Goal: Use online tool/utility: Use online tool/utility

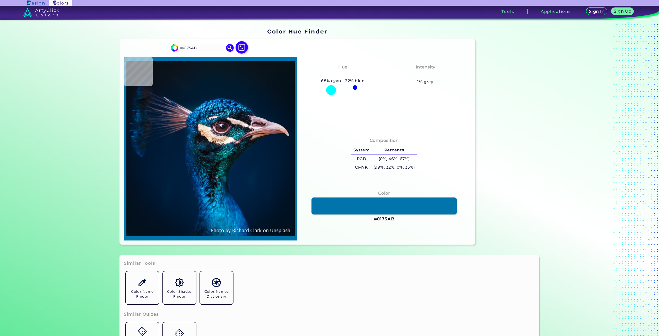
type input "#0989cb"
type input "#0989CB"
type input "#0365ae"
type input "#0365AE"
type input "#005da5"
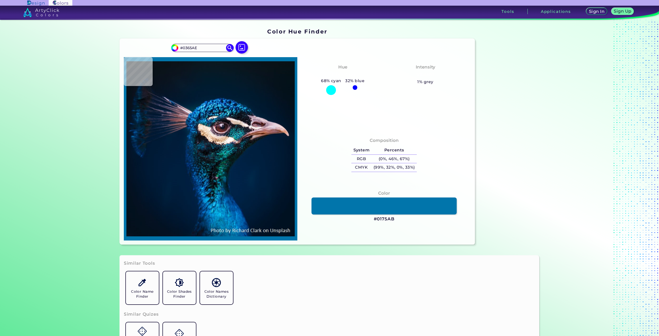
type input "#005DA5"
type input "#0255a4"
type input "#0255A4"
type input "#003577"
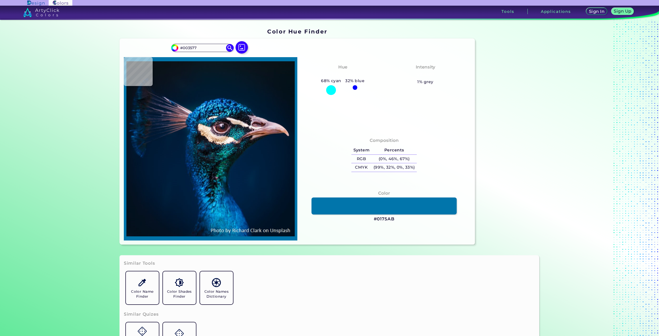
type input "#013778"
type input "#012c5e"
type input "#012C5E"
type input "#012444"
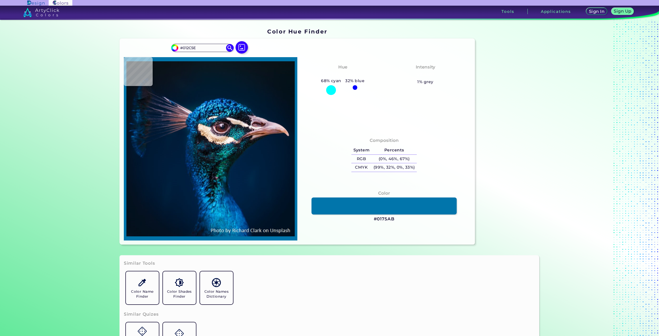
type input "#012444"
type input "#00212c"
type input "#00212C"
type input "#013532"
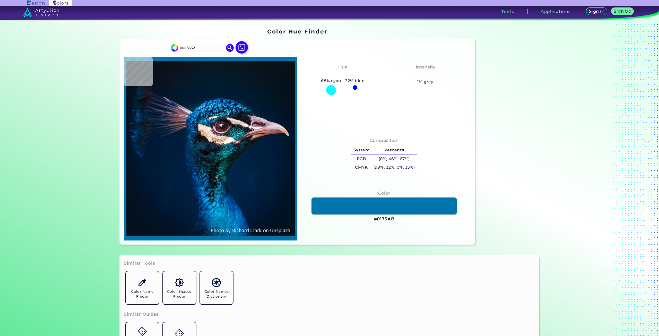
type input "#013945"
type input "#02423b"
type input "#02423B"
type input "#107c81"
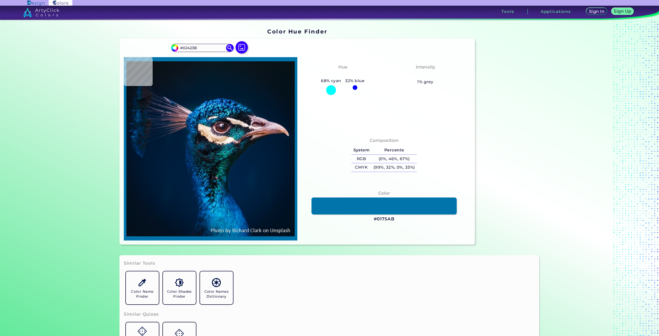
type input "#107C81"
type input "#060d19"
type input "#060D19"
type input "#234353"
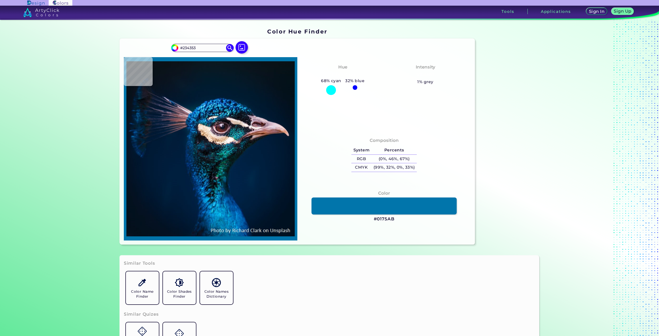
type input "#1a2e3e"
type input "#1A2E3E"
type input "#211418"
type input "#f8dcc6"
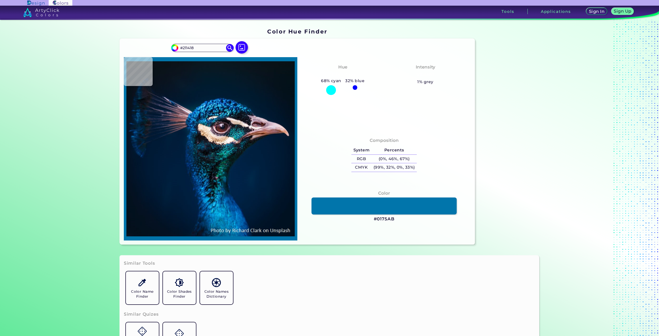
type input "#F8DCC6"
type input "#fdedd7"
type input "#FDEDD7"
type input "#e2be9e"
type input "#E2BE9E"
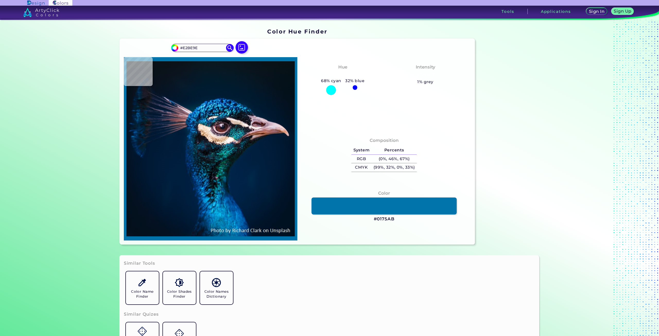
type input "#c4a17a"
type input "#C4A17A"
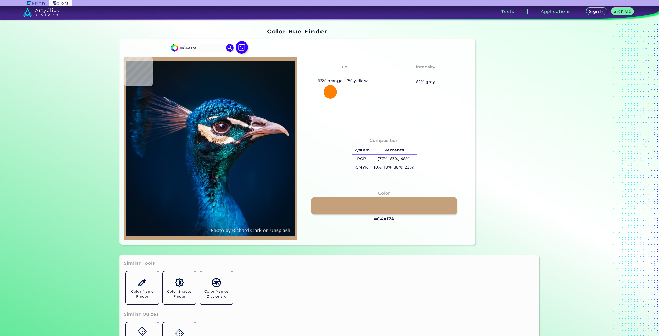
type input "#cea882"
type input "#CEA882"
type input "#a67958"
type input "#A67958"
type input "#615358"
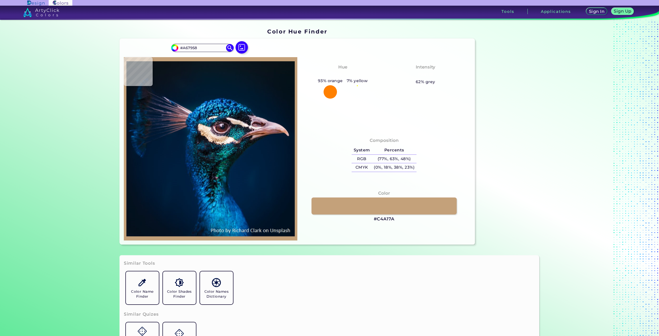
type input "#615358"
type input "#01437c"
type input "#01437C"
type input "#003b86"
type input "#003B86"
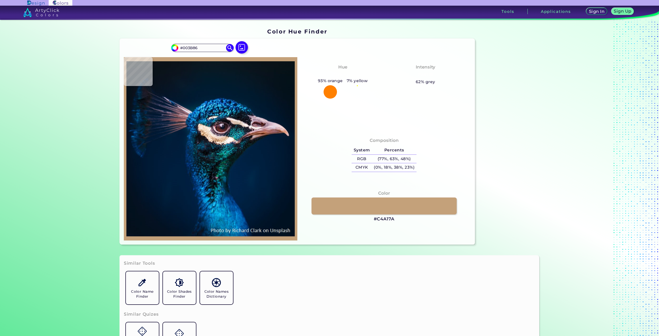
type input "#b89ba0"
type input "#B89BA0"
type input "#011e3a"
type input "#011E3A"
type input "#001b33"
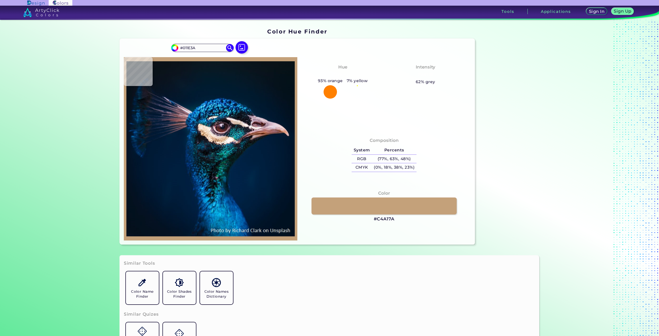
type input "#001B33"
type input "#02182d"
type input "#02182D"
type input "#021b2f"
type input "#021B2F"
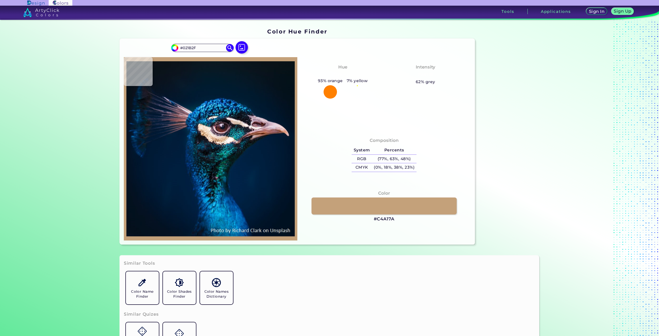
type input "#04192a"
type input "#04192A"
type input "#031a28"
type input "#031A28"
type input "#061a28"
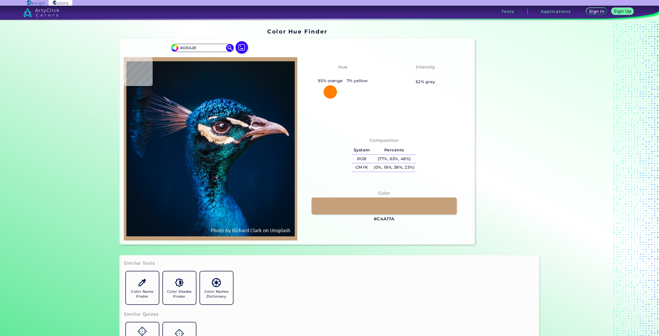
type input "#061A28"
type input "#081922"
type input "#09181f"
type input "#09181F"
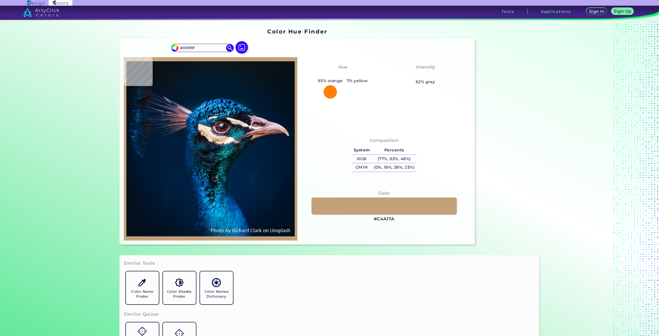
type input "#000000"
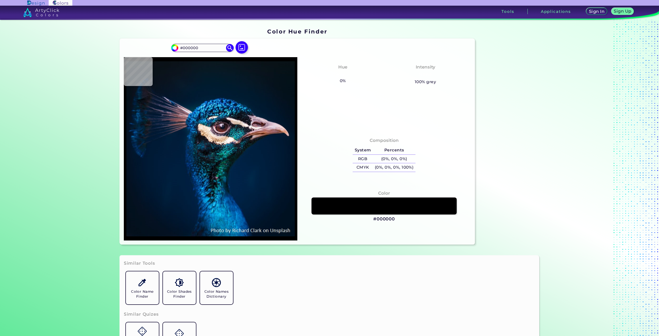
type input "#0a1920"
type input "#0A1920"
type input "#081923"
type input "#071925"
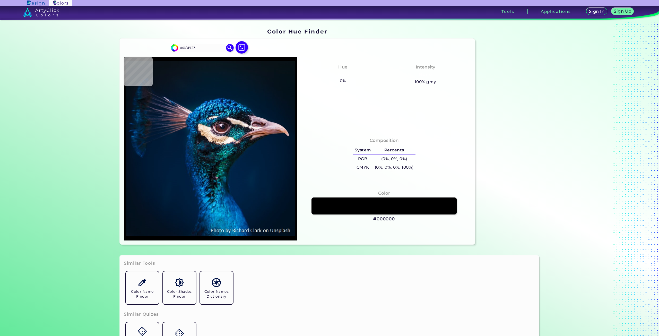
type input "#071925"
type input "#031a2a"
type input "#031A2A"
type input "#001b2e"
type input "#001B2E"
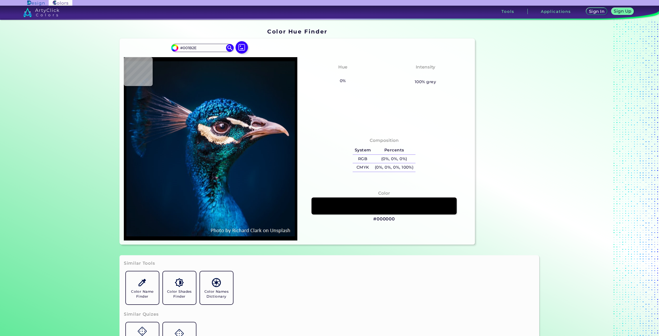
type input "#001c31"
type input "#001C31"
type input "#011d35"
type input "#011D35"
type input "#003f69"
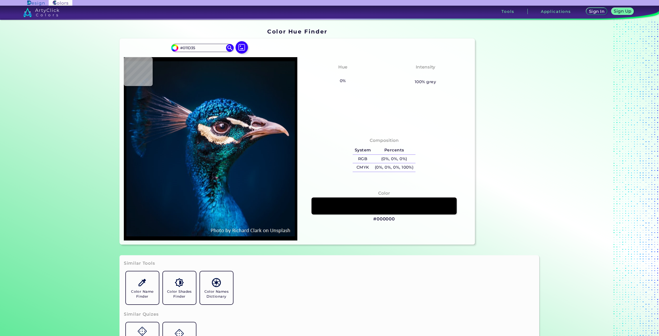
type input "#003F69"
type input "#d6ad8d"
type input "#D6AD8D"
type input "#08202f"
type input "#08202F"
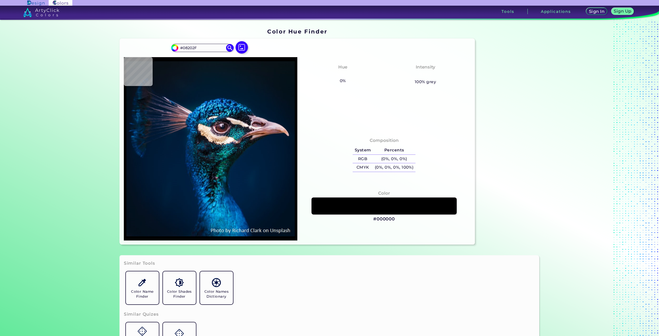
type input "#114c7a"
type input "#114C7A"
type input "#00326a"
type input "#00326A"
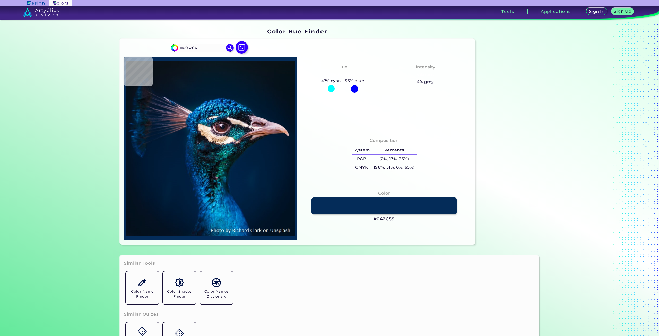
type input "#042c59"
type input "#042C59"
type input "#011e3e"
type input "#011E3E"
type input "#001e40"
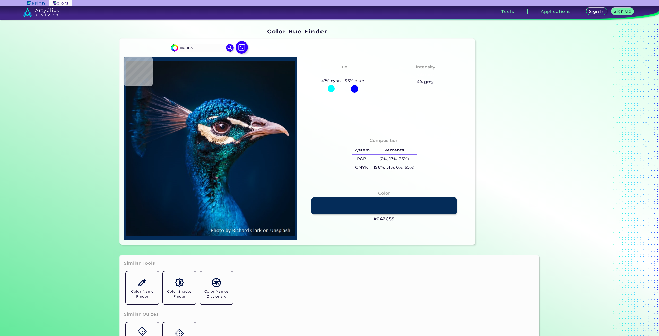
type input "#001E40"
type input "#001f3e"
type input "#001F3E"
type input "#001d3d"
type input "#001D3D"
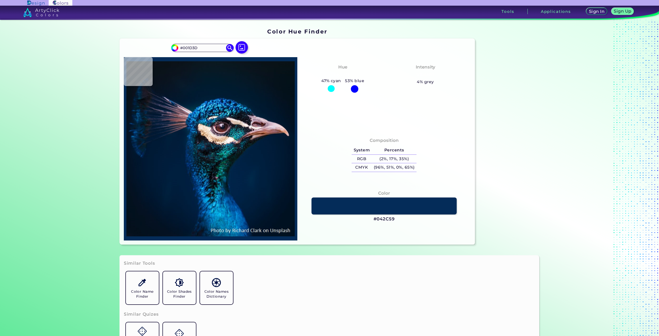
type input "#001d3b"
type input "#001D3B"
type input "#011c39"
type input "#011C39"
type input "#001b38"
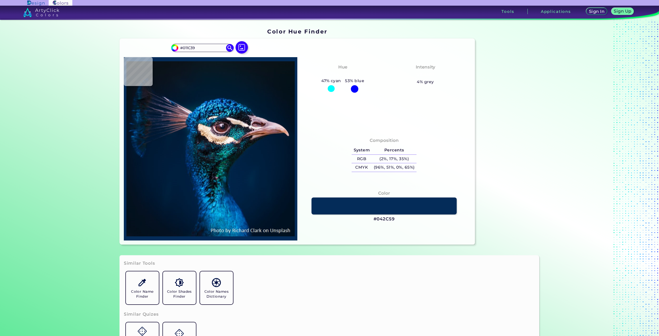
type input "#001B38"
type input "#001a35"
type input "#001A35"
type input "#001a33"
type input "#001A33"
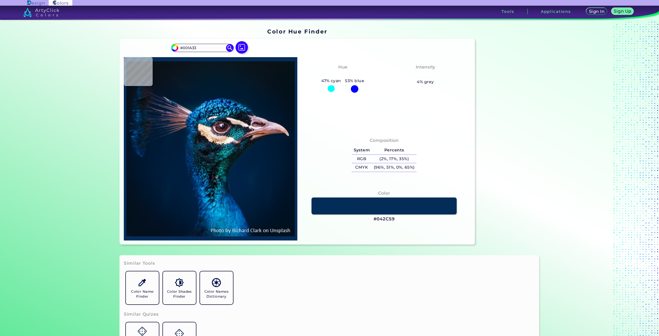
type input "#001832"
type input "#001730"
type input "#01172f"
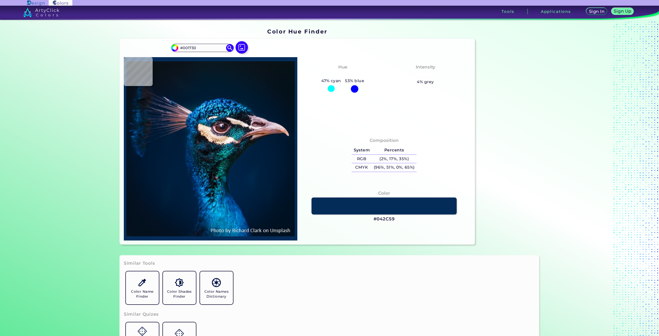
type input "#01172F"
type input "#00152d"
type input "#00152D"
type input "#01152b"
type input "#01152B"
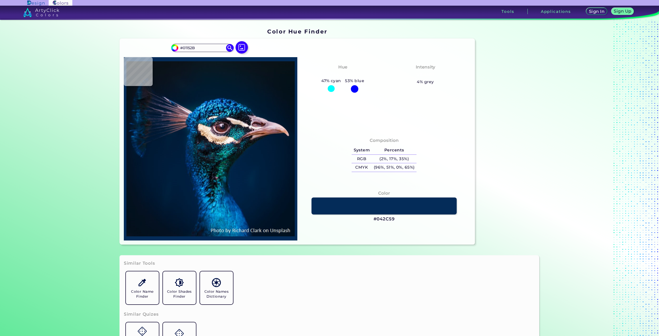
type input "#01162b"
type input "#01162B"
type input "#01152d"
type input "#01152D"
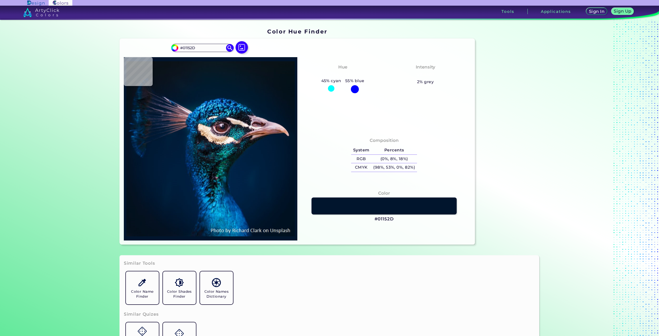
type input "#00142b"
type input "#00142B"
type input "#02142a"
type input "#02142A"
type input "#011329"
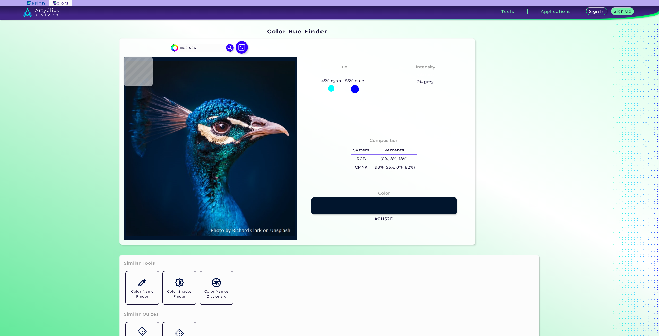
type input "#011329"
type input "#011327"
type input "#021325"
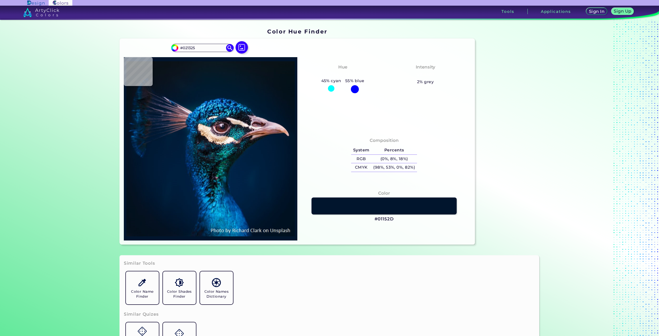
type input "#051223"
type input "#041122"
type input "#041121"
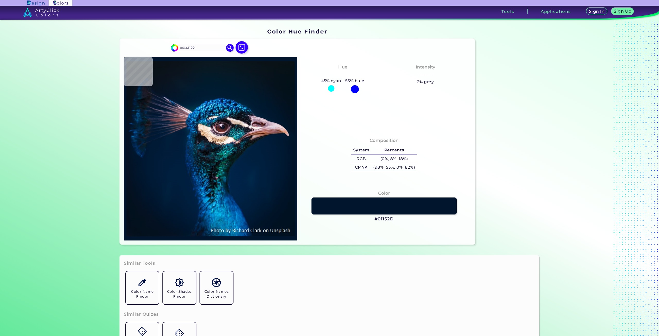
type input "#041121"
type input "#03111f"
type input "#03111F"
type input "#03111e"
type input "#03111E"
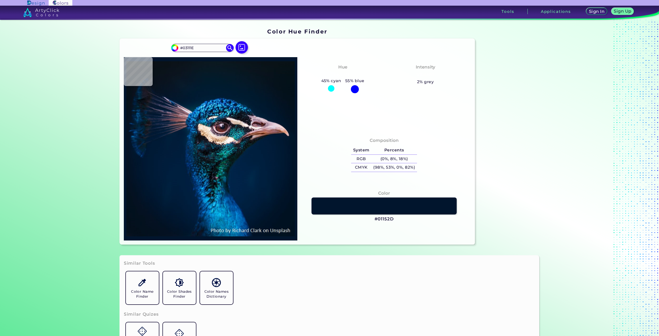
type input "#000000"
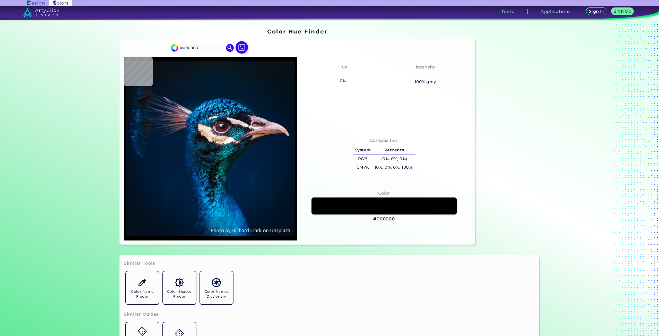
type input "#03111e"
type input "#03111E"
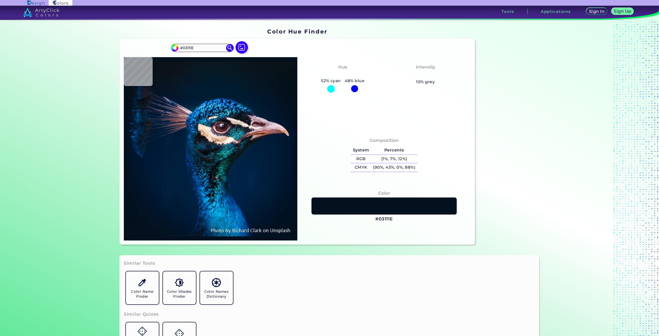
type input "#000000"
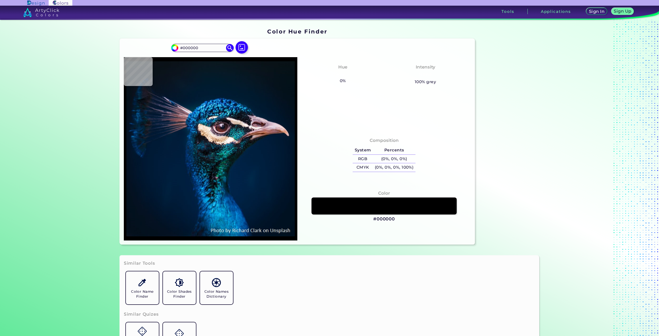
type input "#031020"
type input "#03111e"
type input "#03111E"
type input "#031020"
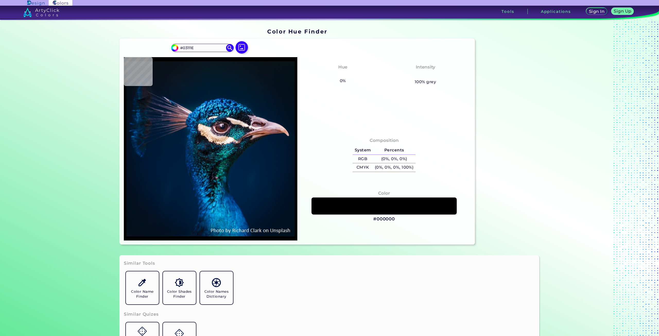
type input "#031020"
type input "#041121"
type input "#031020"
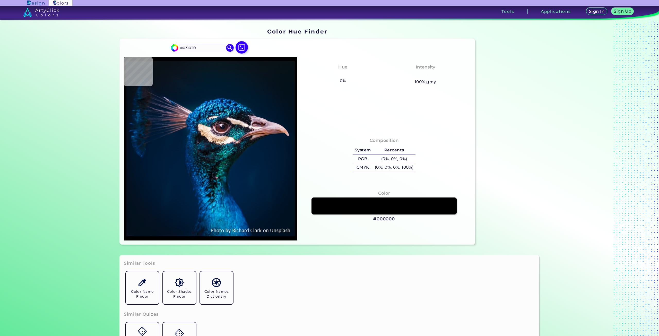
type input "#03111e"
type input "#03111E"
type input "#01111e"
type input "#01111E"
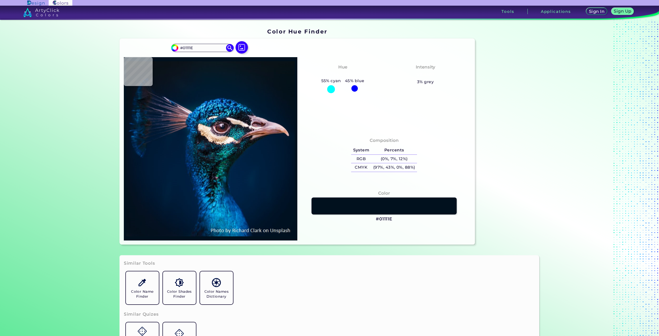
type input "#01111d"
type input "#01111D"
type input "#02101d"
type input "#02101D"
type input "#03101e"
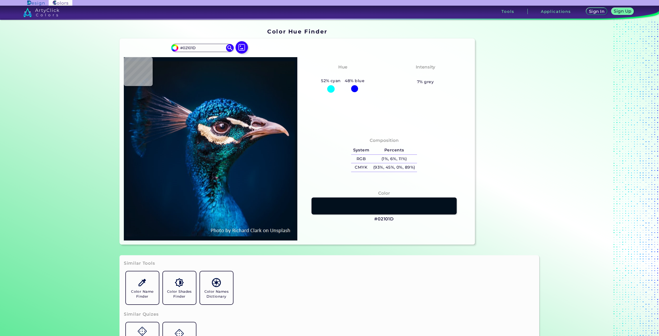
type input "#03101E"
type input "#04101e"
type input "#04101E"
type input "#030f1b"
type input "#030F1B"
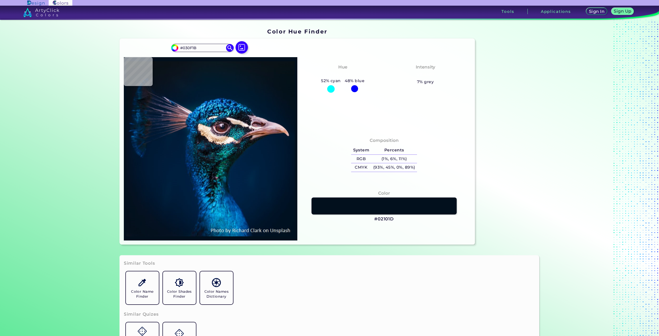
type input "#04101c"
type input "#04101C"
type input "#04101e"
type input "#04101E"
type input "#04101c"
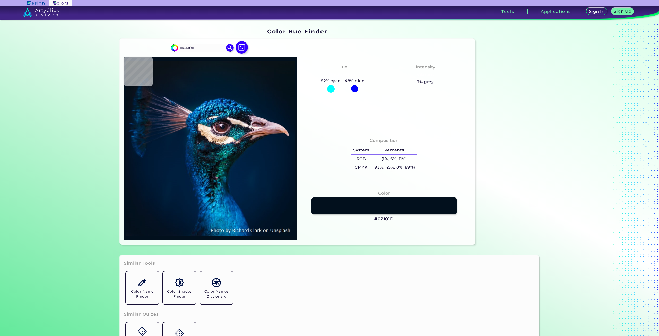
type input "#04101C"
type input "#04101e"
type input "#04101E"
click at [128, 233] on img at bounding box center [210, 149] width 168 height 178
click at [125, 238] on div at bounding box center [211, 148] width 174 height 183
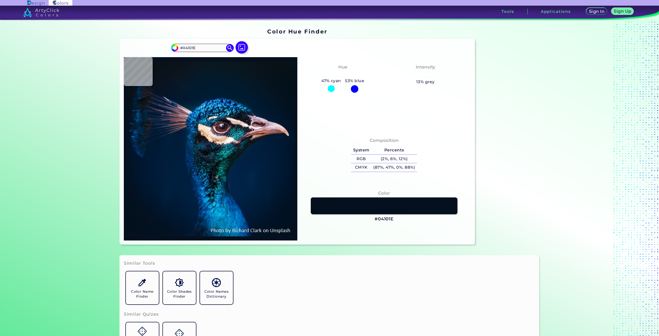
click at [392, 208] on link at bounding box center [384, 206] width 147 height 17
